Goal: Information Seeking & Learning: Learn about a topic

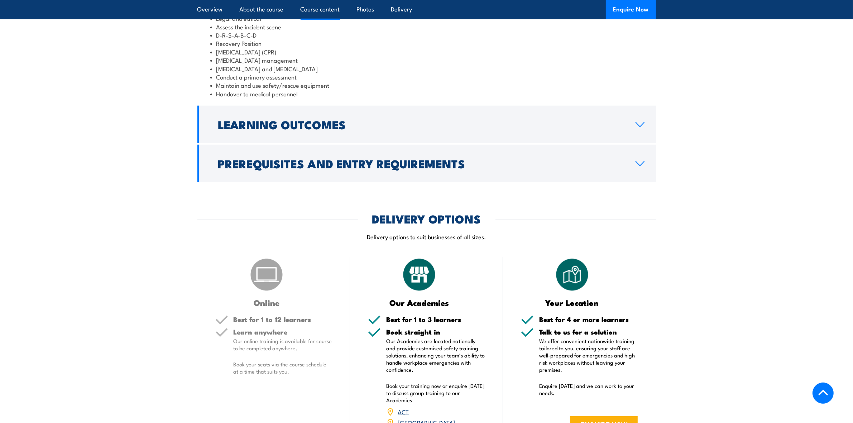
scroll to position [403, 0]
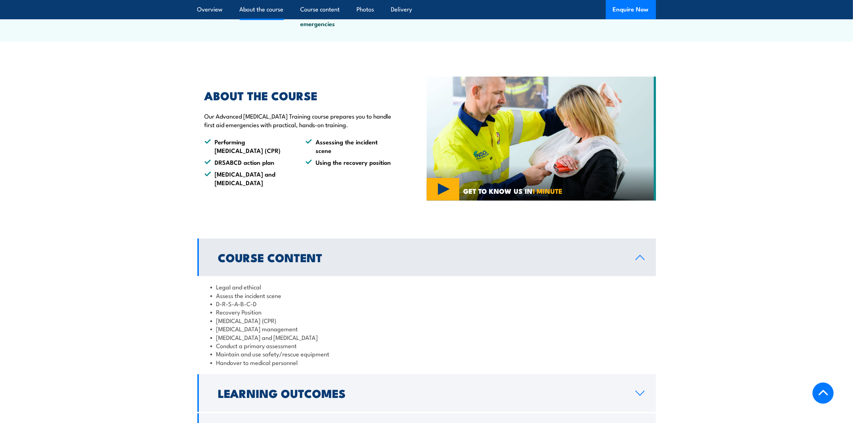
click at [449, 199] on img at bounding box center [541, 139] width 229 height 124
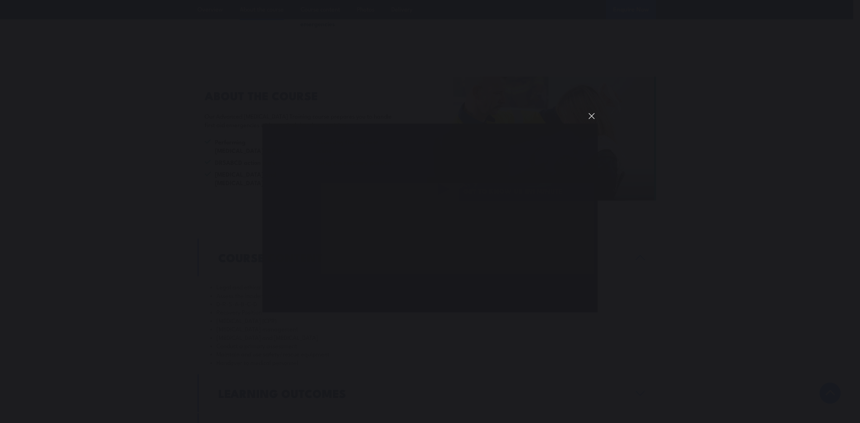
click at [591, 115] on button "You can close this modal content with the ESC key" at bounding box center [591, 116] width 12 height 12
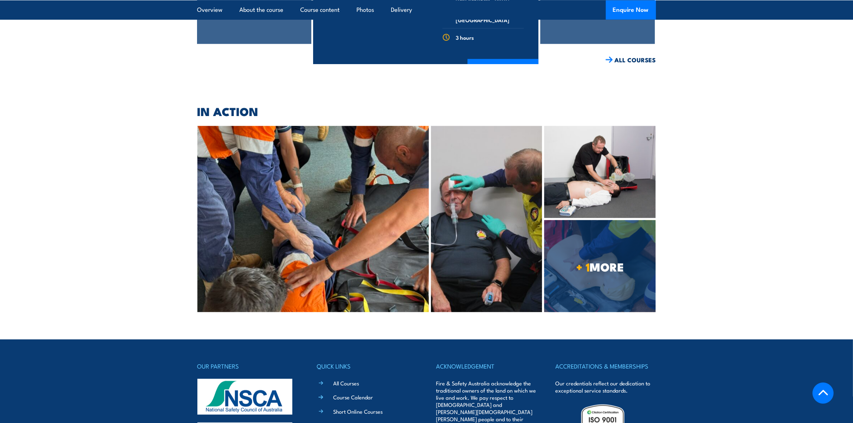
scroll to position [1343, 0]
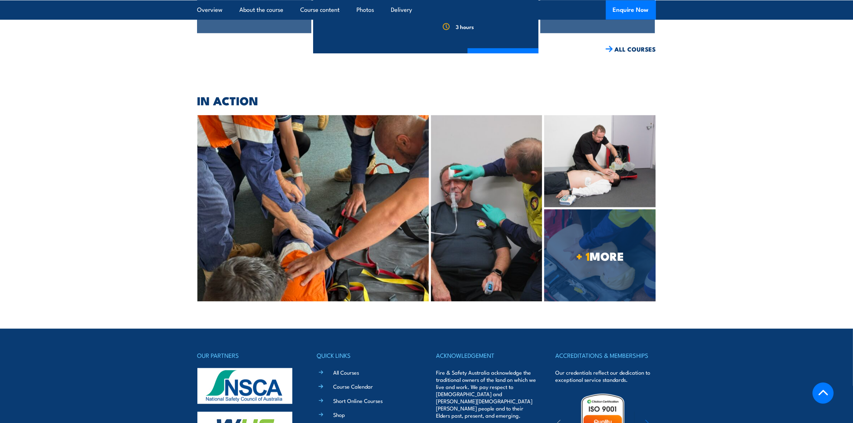
click at [359, 221] on img at bounding box center [313, 208] width 232 height 186
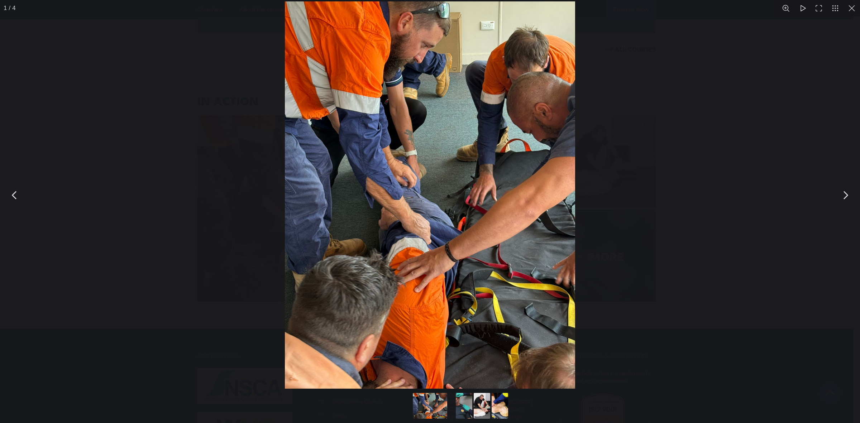
click at [844, 195] on button "You can close this modal content with the ESC key" at bounding box center [845, 195] width 18 height 18
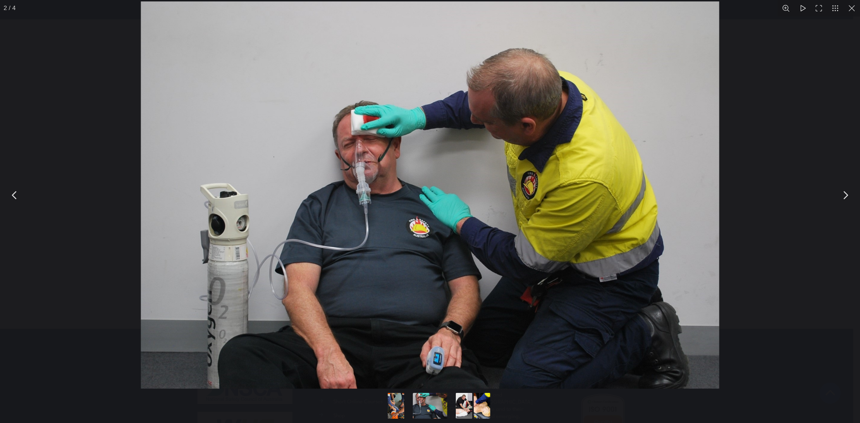
click at [845, 193] on button "You can close this modal content with the ESC key" at bounding box center [845, 195] width 18 height 18
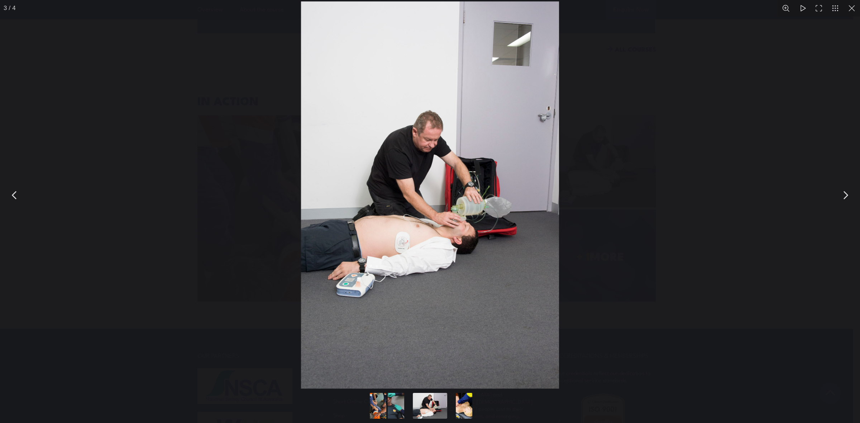
click at [845, 193] on button "You can close this modal content with the ESC key" at bounding box center [845, 195] width 18 height 18
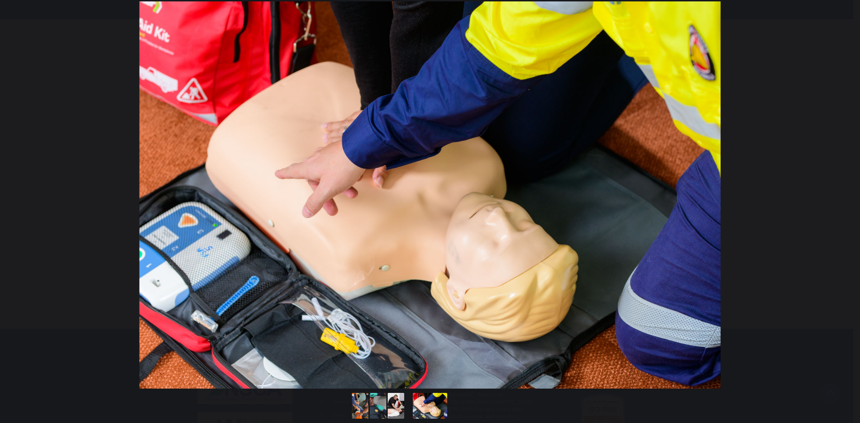
click at [845, 193] on button "You can close this modal content with the ESC key" at bounding box center [845, 195] width 18 height 18
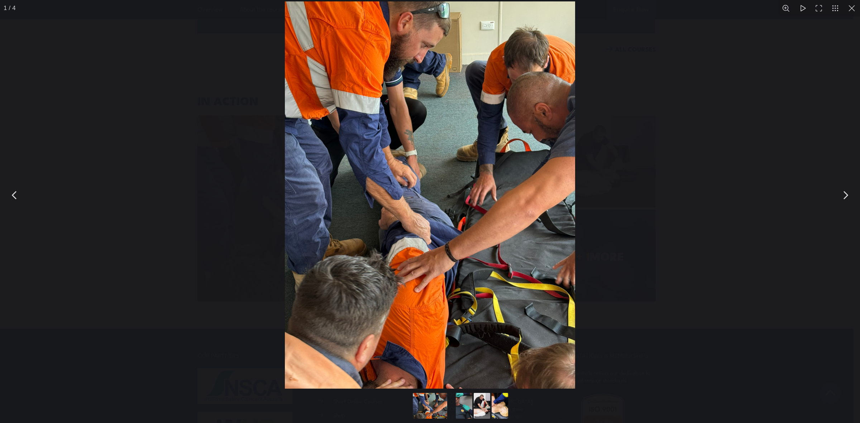
click at [853, 9] on button "You can close this modal content with the ESC key" at bounding box center [851, 8] width 16 height 16
